Goal: Transaction & Acquisition: Purchase product/service

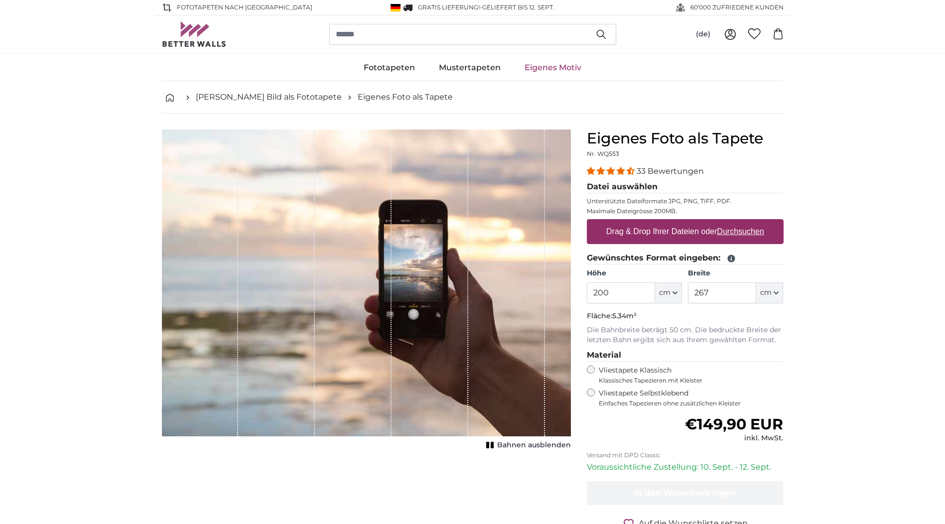
drag, startPoint x: 614, startPoint y: 297, endPoint x: 595, endPoint y: 294, distance: 19.2
click at [595, 294] on input "200" at bounding box center [621, 293] width 68 height 21
click at [616, 300] on input "200" at bounding box center [621, 293] width 68 height 21
click at [593, 293] on input "200" at bounding box center [621, 293] width 68 height 21
click at [519, 447] on span "Bahnen ausblenden" at bounding box center [534, 445] width 74 height 10
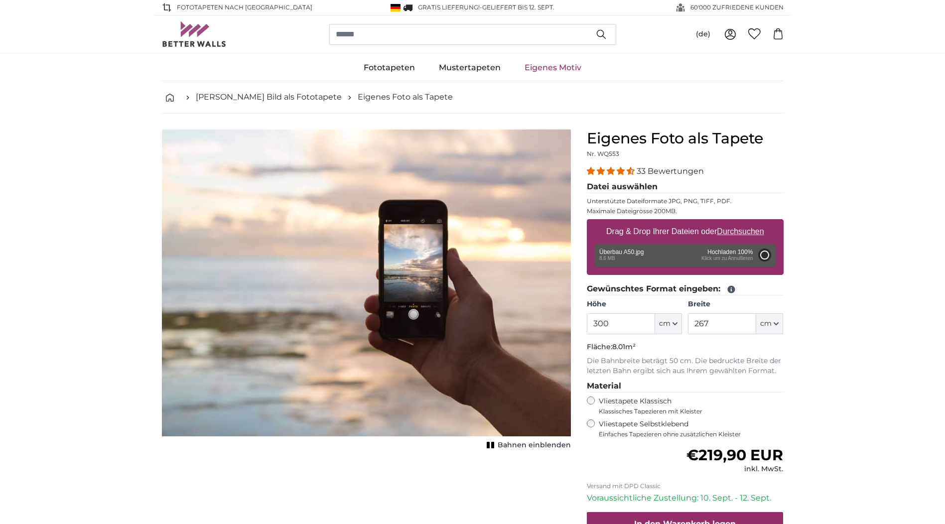
type input "200"
type input "150"
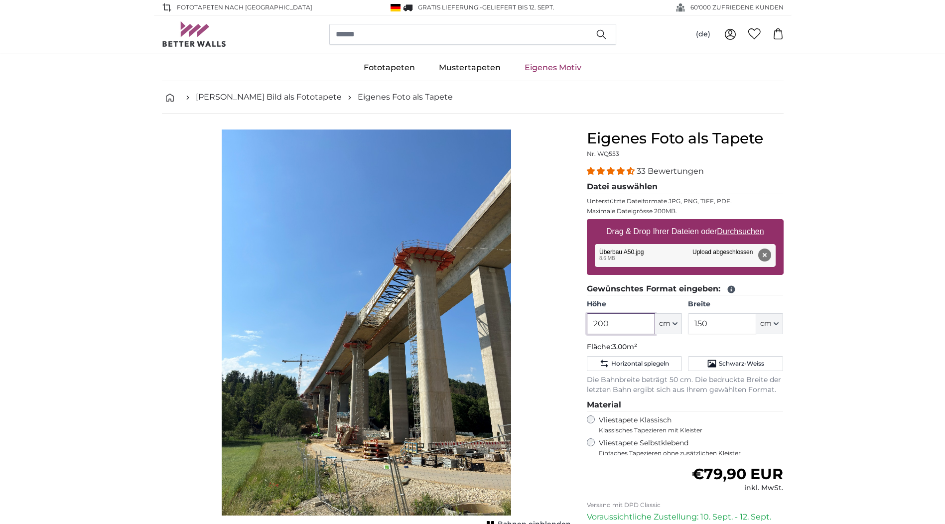
click at [595, 323] on input "200" at bounding box center [621, 323] width 68 height 21
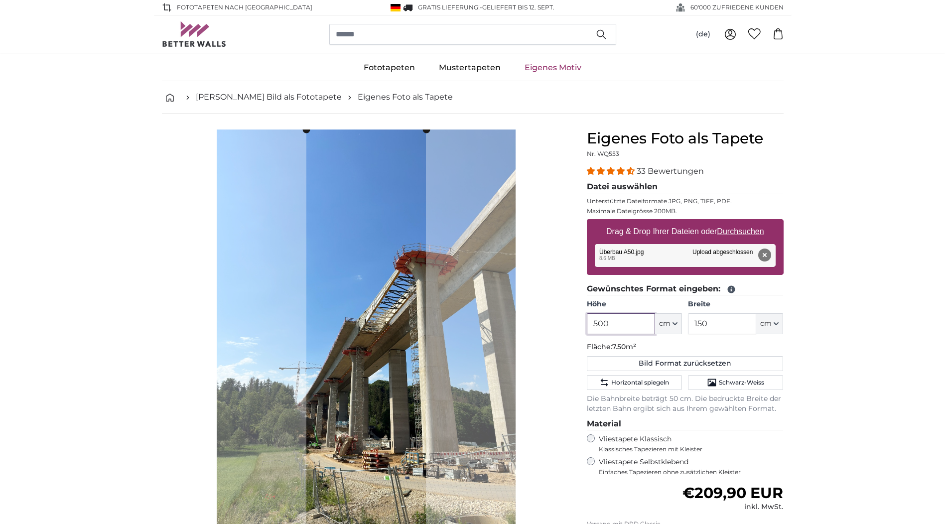
type input "500"
click at [730, 330] on input "150" at bounding box center [722, 323] width 68 height 21
click at [695, 325] on input "150" at bounding box center [722, 323] width 68 height 21
type input "50"
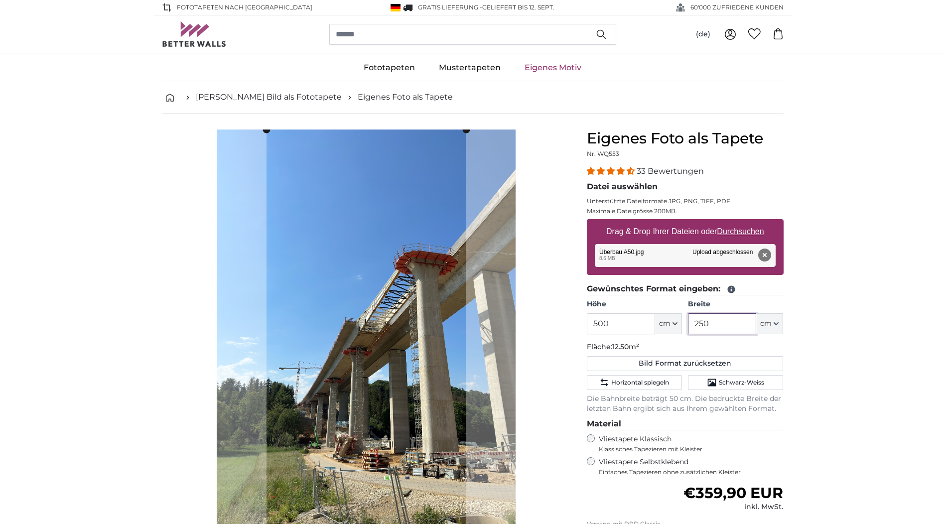
drag, startPoint x: 713, startPoint y: 325, endPoint x: 684, endPoint y: 324, distance: 29.9
click at [684, 324] on div "Höhe 500 ft cm Centimeter (cm) Inches (inch) Feet (ft. in.) Breite 250 ft cm Ce…" at bounding box center [685, 316] width 197 height 35
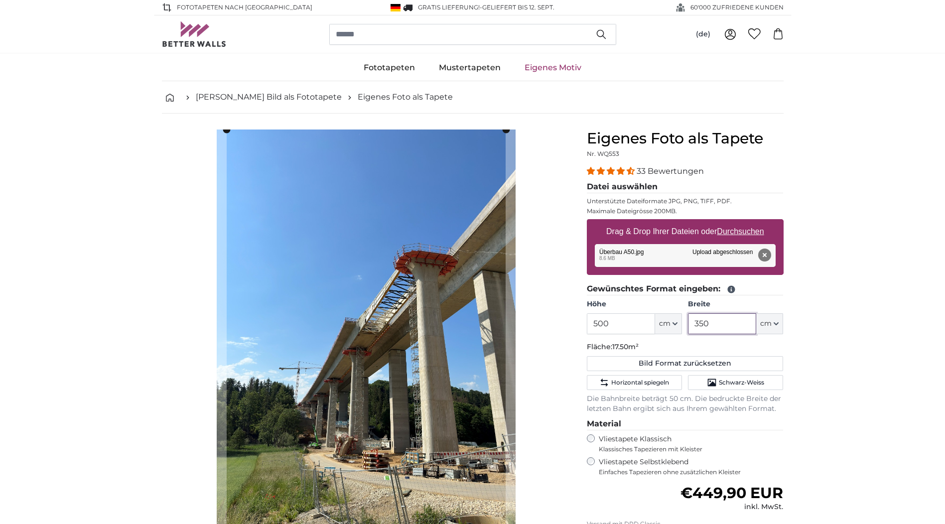
type input "350"
click at [599, 325] on input "500" at bounding box center [621, 323] width 68 height 21
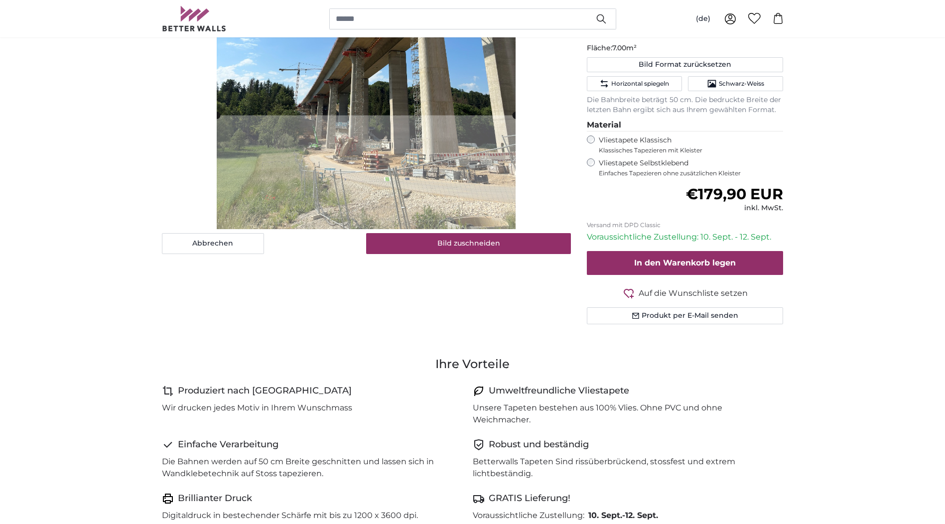
scroll to position [100, 0]
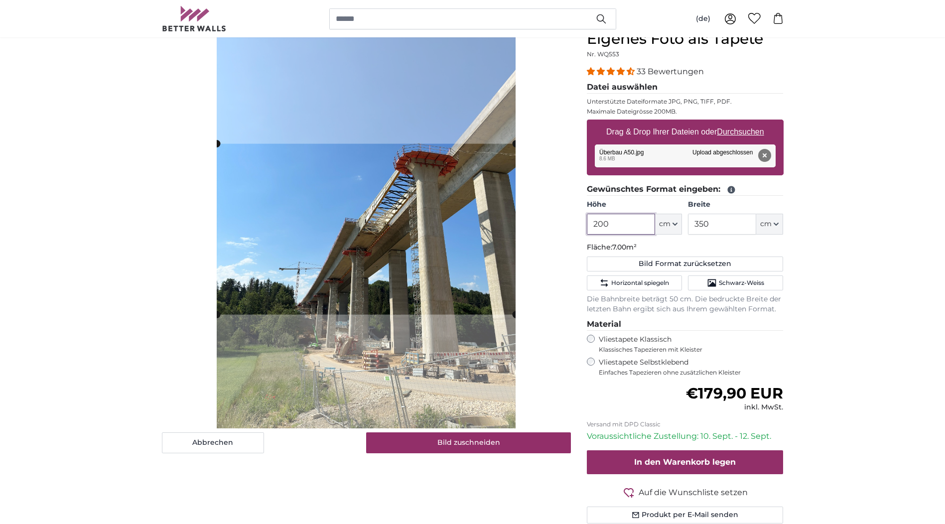
type input "200"
drag, startPoint x: 713, startPoint y: 223, endPoint x: 686, endPoint y: 222, distance: 27.9
click at [686, 222] on div "Höhe 200 ft cm Centimeter (cm) Inches (inch) Feet (ft. in.) Breite 350 ft cm Ce…" at bounding box center [685, 217] width 197 height 35
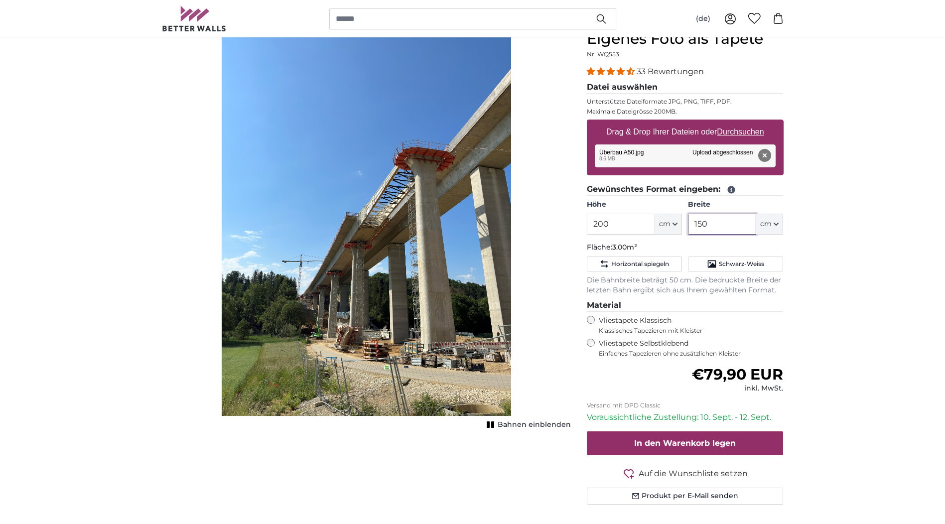
type input "150"
